Goal: Entertainment & Leisure: Consume media (video, audio)

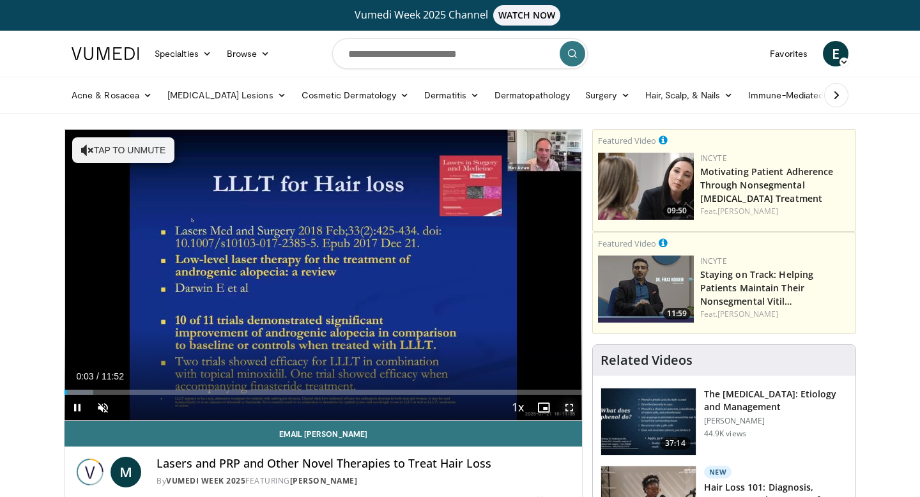
click at [569, 405] on span "Video Player" at bounding box center [570, 408] width 26 height 26
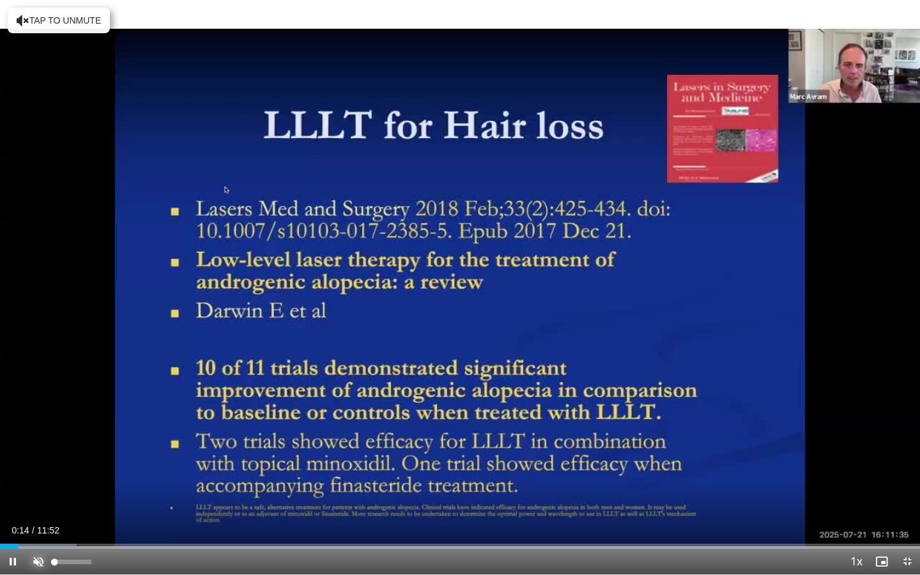
click at [33, 497] on span "Video Player" at bounding box center [39, 562] width 26 height 26
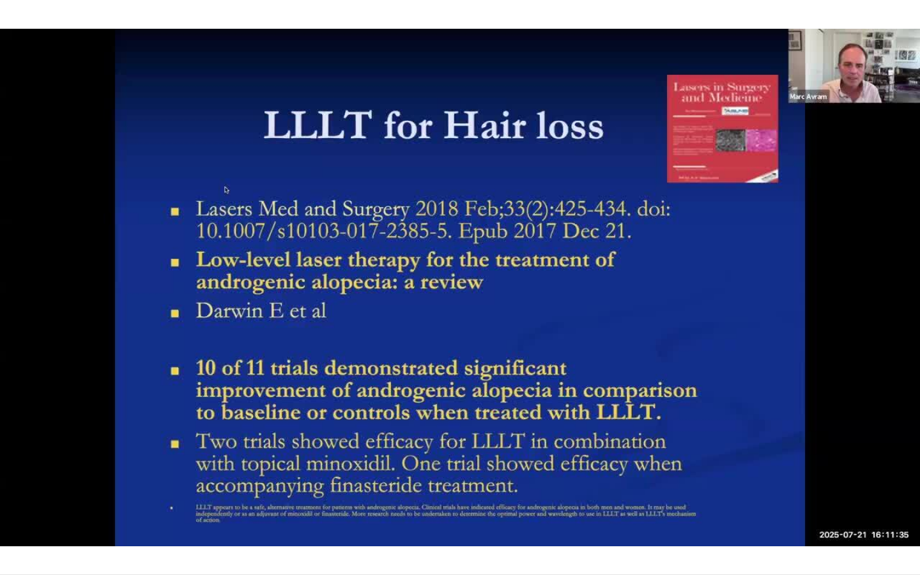
click at [47, 497] on div "10 seconds Tap to unmute" at bounding box center [460, 287] width 920 height 575
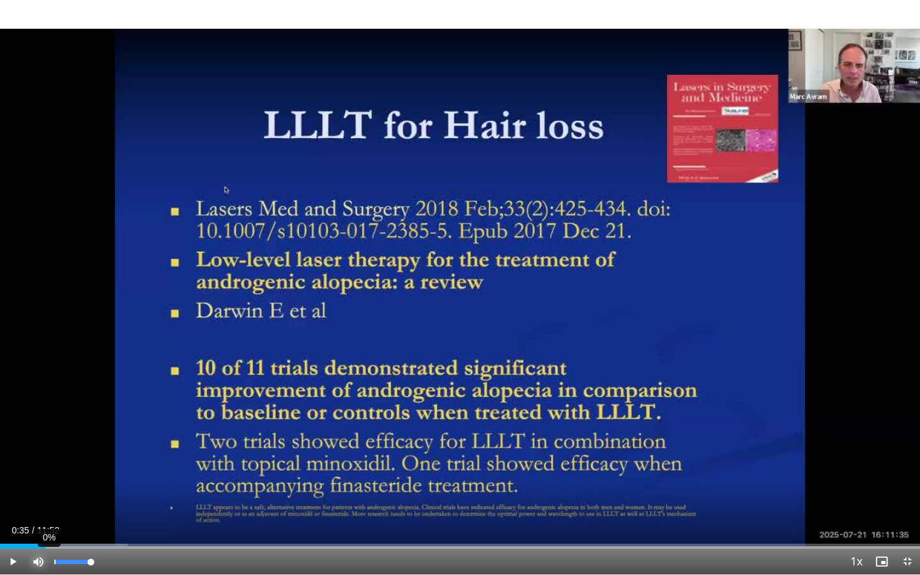
click at [47, 497] on span "Video Player" at bounding box center [39, 562] width 26 height 26
click at [13, 497] on span "Video Player" at bounding box center [13, 562] width 26 height 26
click at [38, 497] on span "Video Player" at bounding box center [39, 562] width 26 height 26
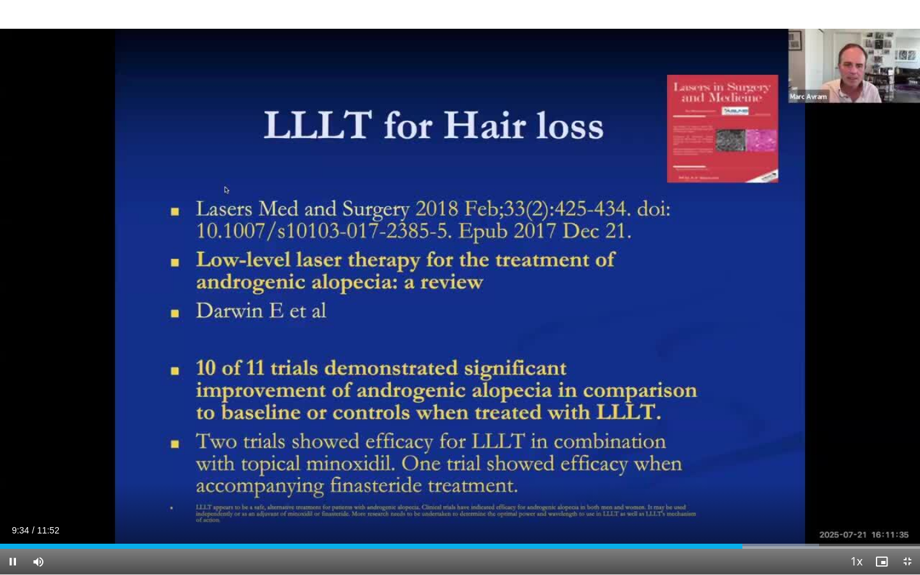
drag, startPoint x: 739, startPoint y: 549, endPoint x: 716, endPoint y: 552, distance: 23.2
click at [716, 497] on div "Current Time 9:34 / Duration 11:52 Pause Skip Backward Skip Forward Mute 0% Loa…" at bounding box center [460, 562] width 920 height 26
click at [730, 497] on div "Current Time 9:37 / Duration 11:52 Pause Skip Backward Skip Forward Mute 0% Loa…" at bounding box center [460, 562] width 920 height 26
click at [717, 497] on div "Progress Bar" at bounding box center [717, 546] width 1 height 5
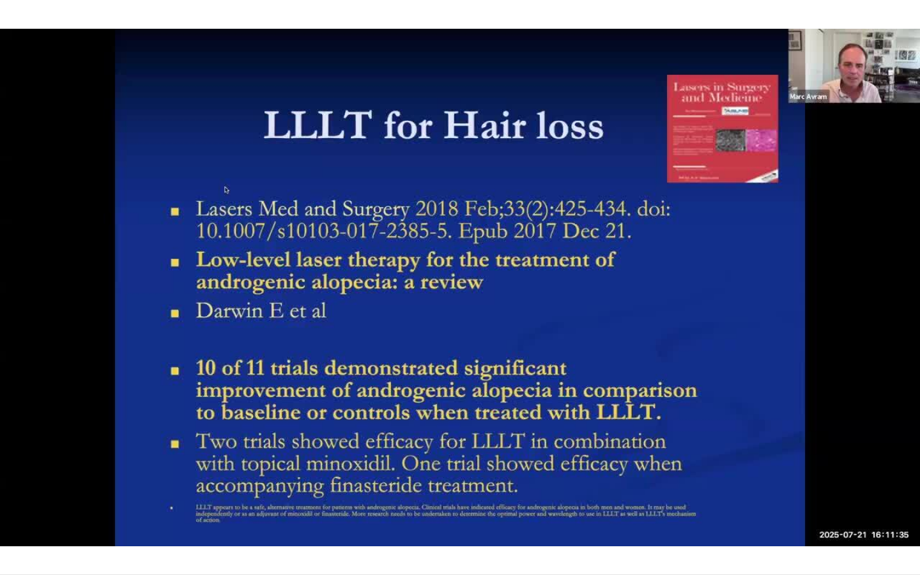
click at [716, 497] on div "10 seconds Tap to unmute" at bounding box center [460, 287] width 920 height 575
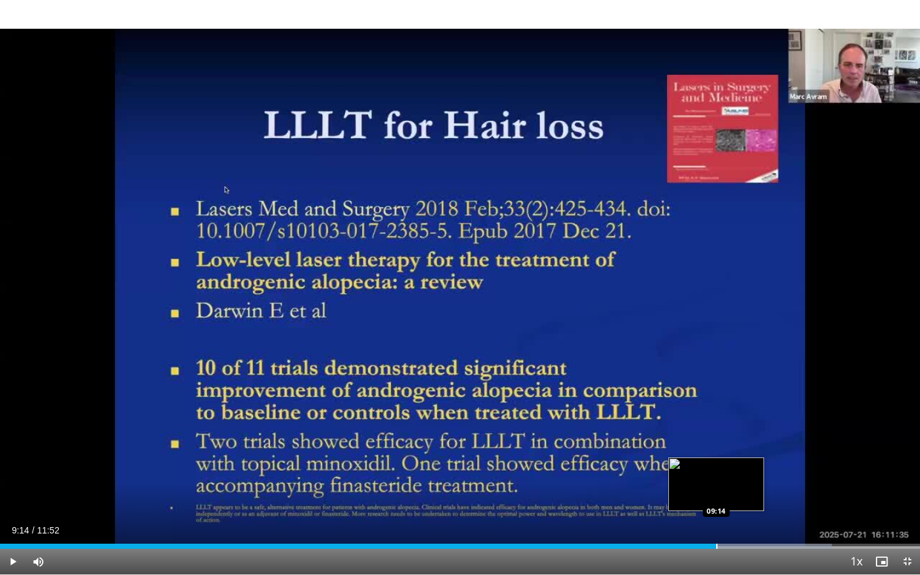
click at [717, 497] on div "Progress Bar" at bounding box center [717, 546] width 1 height 5
click at [12, 497] on span "Video Player" at bounding box center [13, 562] width 26 height 26
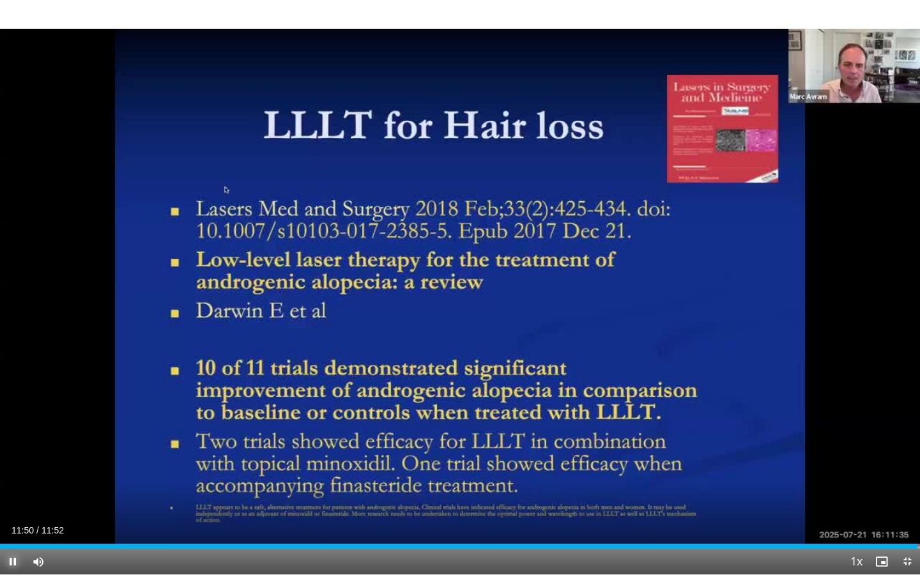
click at [10, 497] on span "Video Player" at bounding box center [13, 562] width 26 height 26
click at [913, 497] on span "Video Player" at bounding box center [908, 562] width 26 height 26
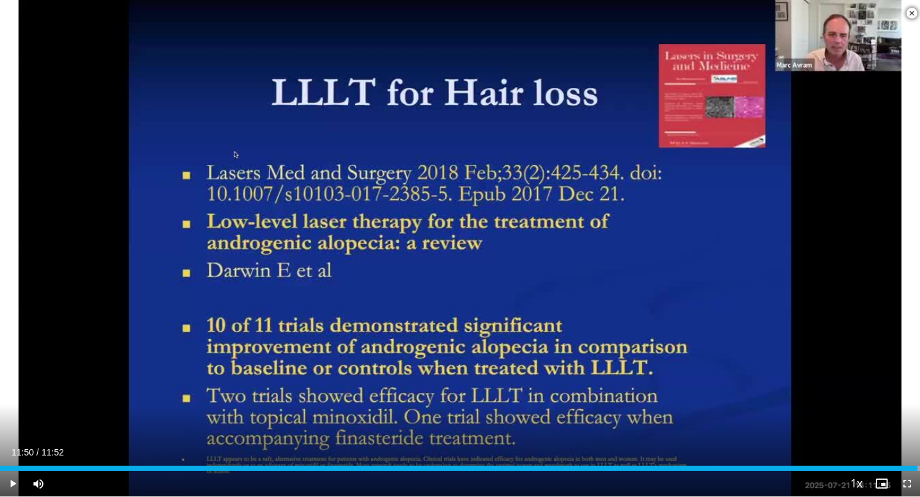
scroll to position [203, 0]
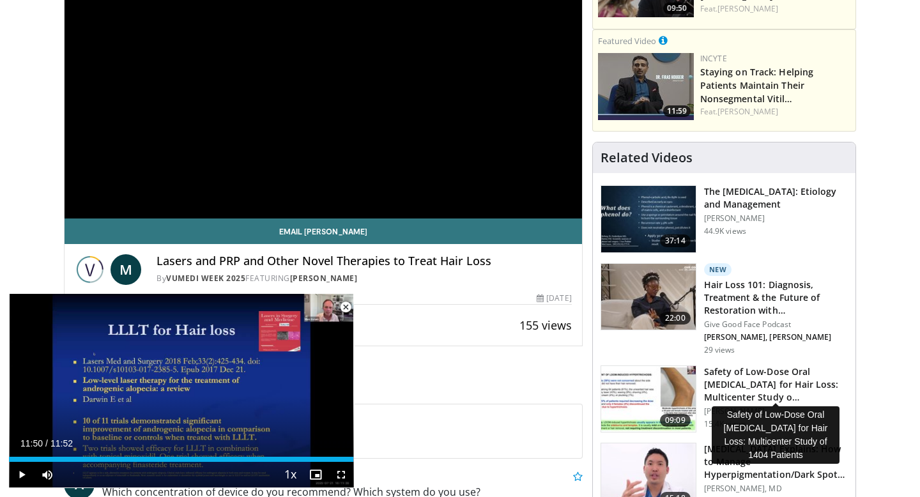
click at [745, 402] on h3 "Safety of Low-Dose Oral Minoxidil for Hair Loss: Multicenter Study o…" at bounding box center [776, 385] width 144 height 38
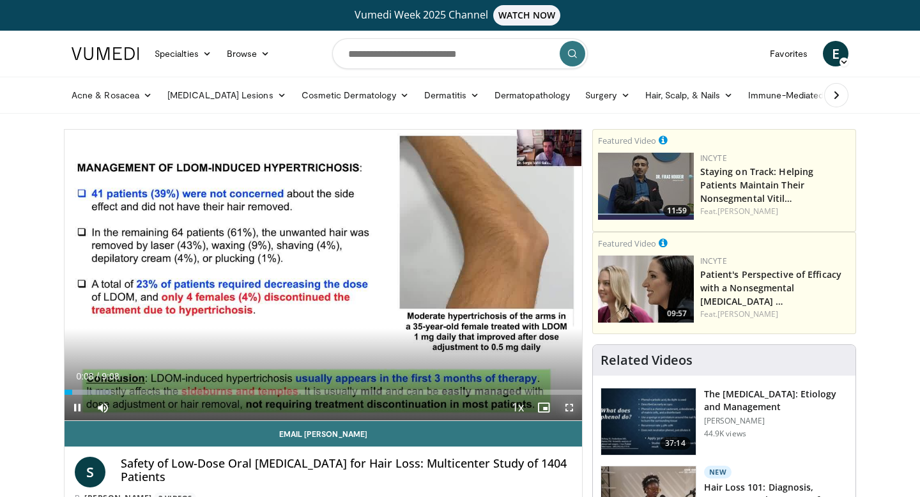
click at [571, 406] on span "Video Player" at bounding box center [570, 408] width 26 height 26
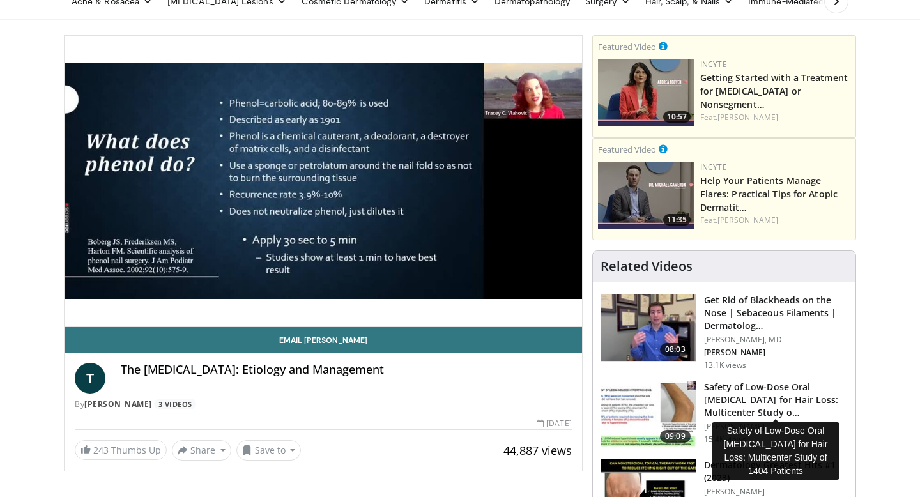
scroll to position [97, 0]
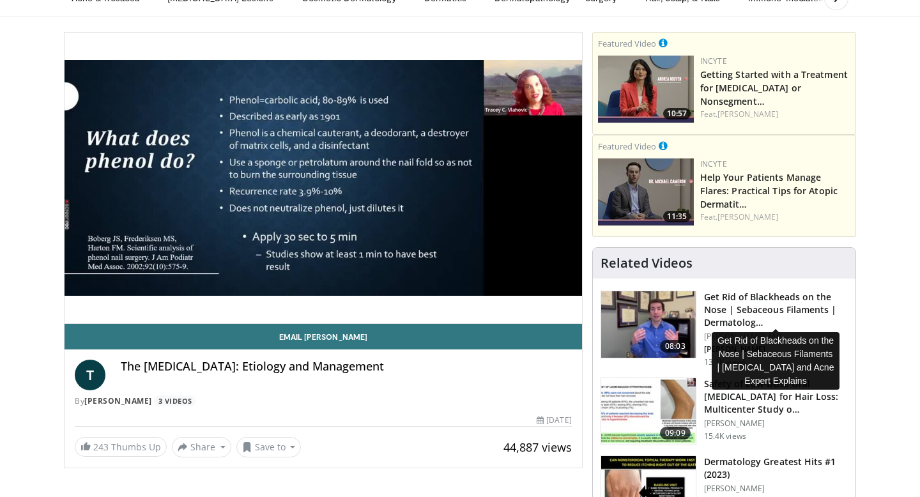
click at [720, 328] on h3 "Get Rid of Blackheads on the Nose | Sebaceous Filaments | Dermatolog…" at bounding box center [776, 310] width 144 height 38
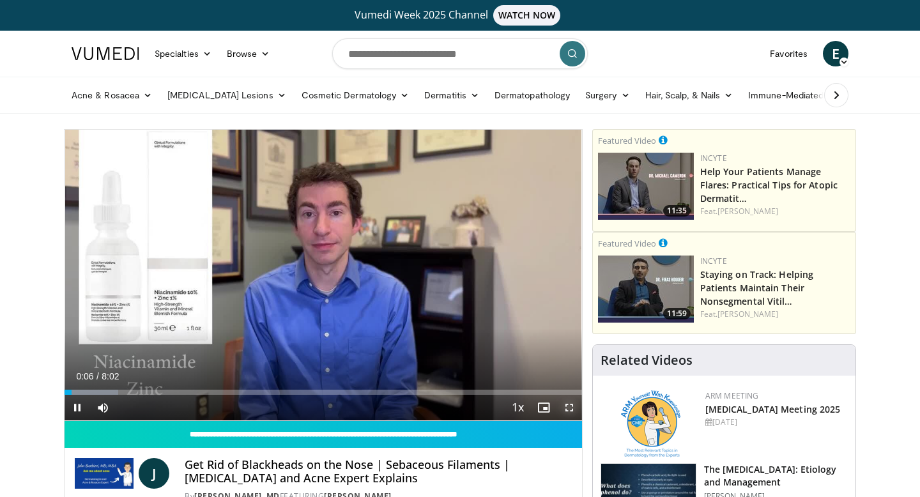
click at [570, 407] on span "Video Player" at bounding box center [570, 408] width 26 height 26
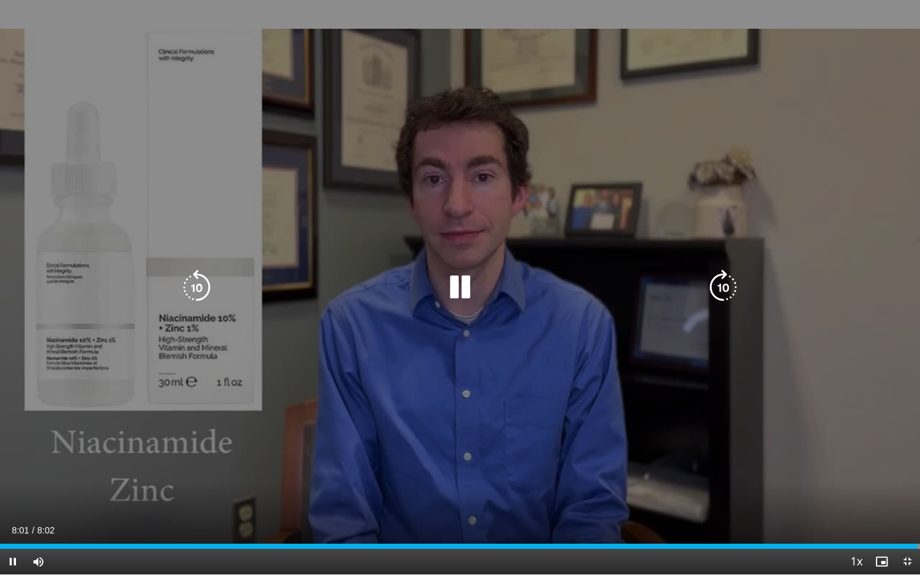
click at [609, 447] on div "10 seconds Tap to unmute" at bounding box center [460, 287] width 920 height 575
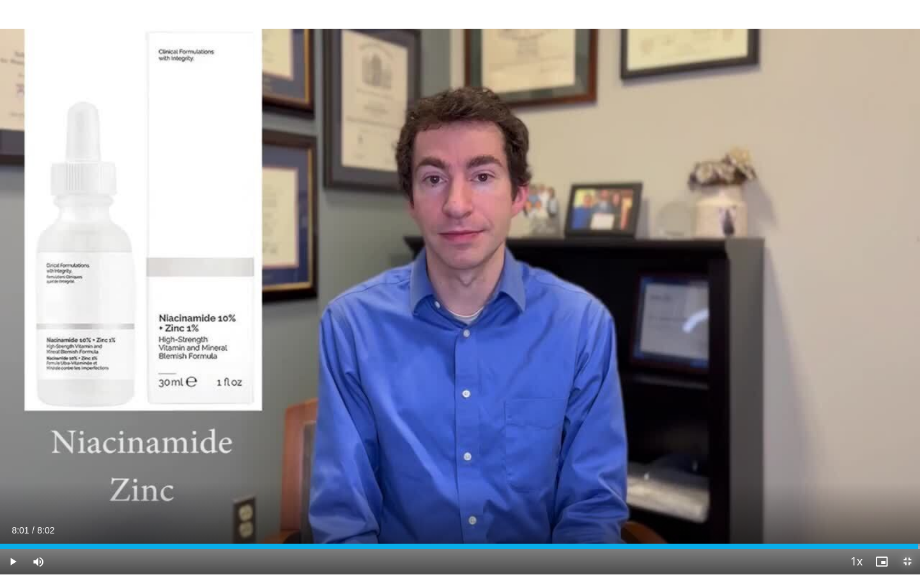
click at [912, 497] on span "Video Player" at bounding box center [908, 562] width 26 height 26
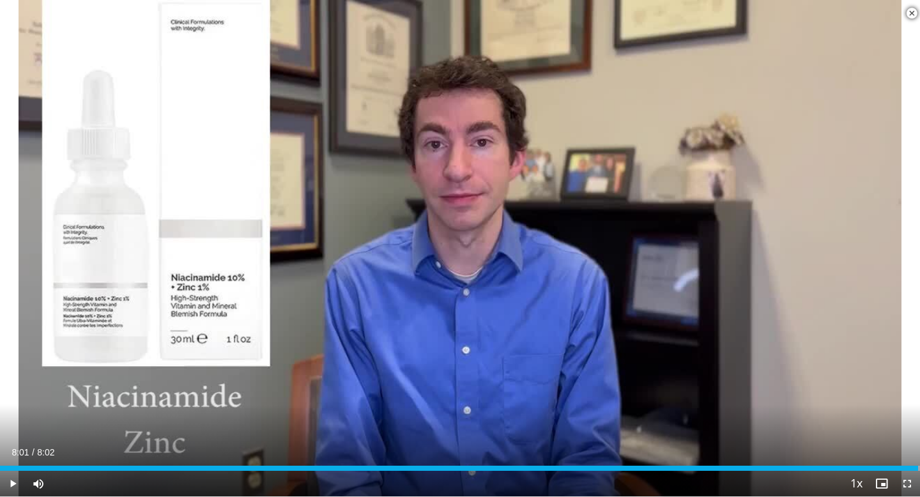
scroll to position [477, 0]
